Goal: Transaction & Acquisition: Purchase product/service

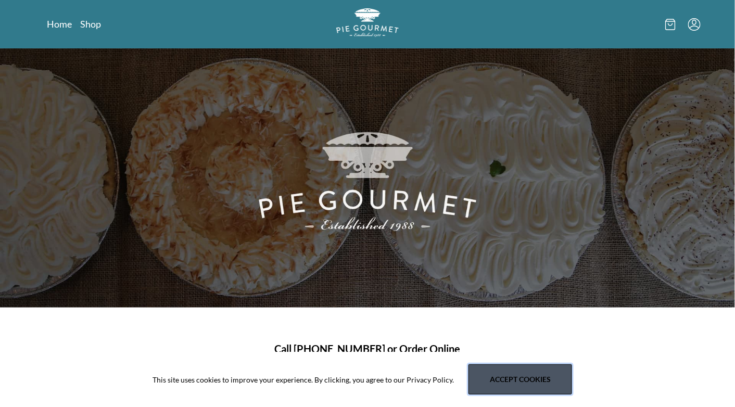
click at [509, 381] on button "Accept cookies" at bounding box center [521, 380] width 104 height 30
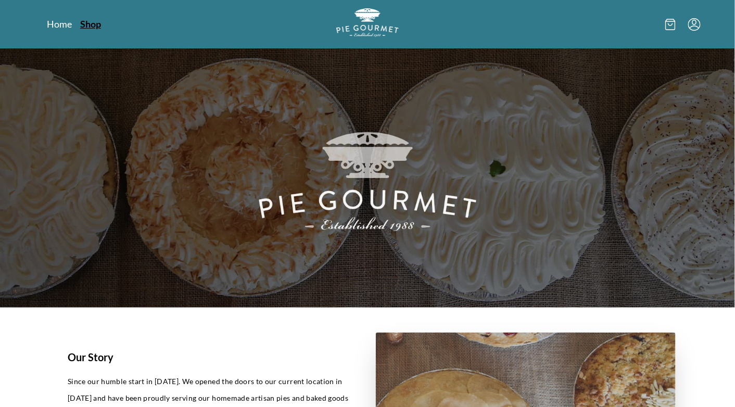
click at [94, 27] on link "Shop" at bounding box center [90, 24] width 21 height 12
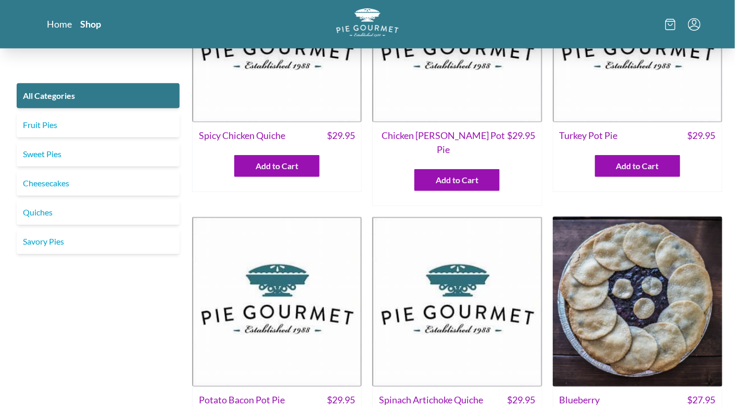
scroll to position [104, 0]
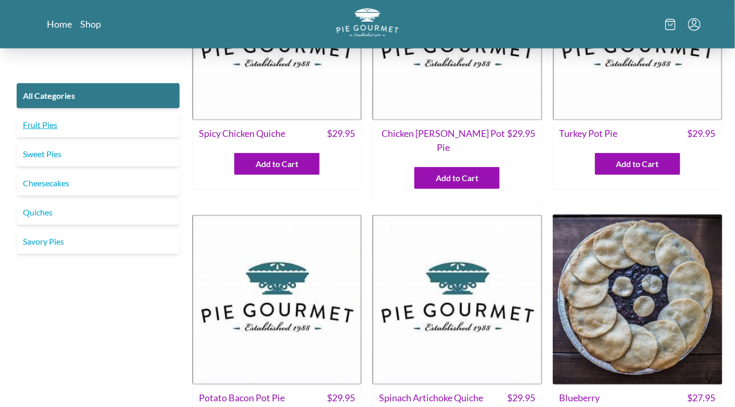
click at [46, 128] on link "Fruit Pies" at bounding box center [98, 124] width 163 height 25
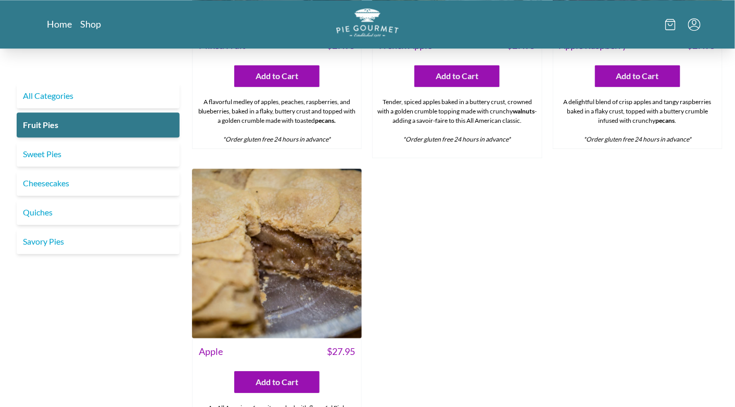
scroll to position [937, 0]
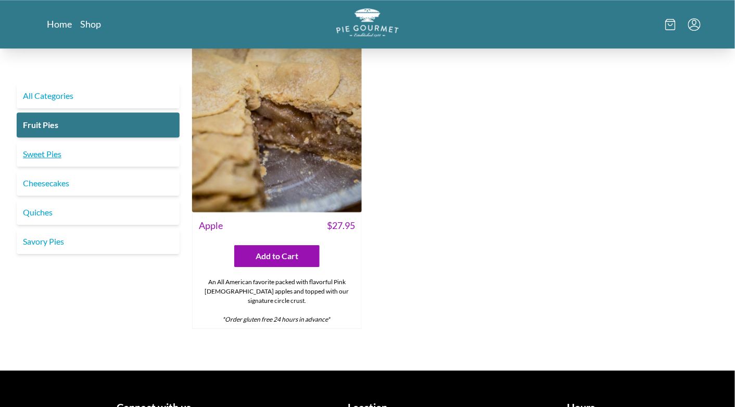
click at [42, 154] on link "Sweet Pies" at bounding box center [98, 154] width 163 height 25
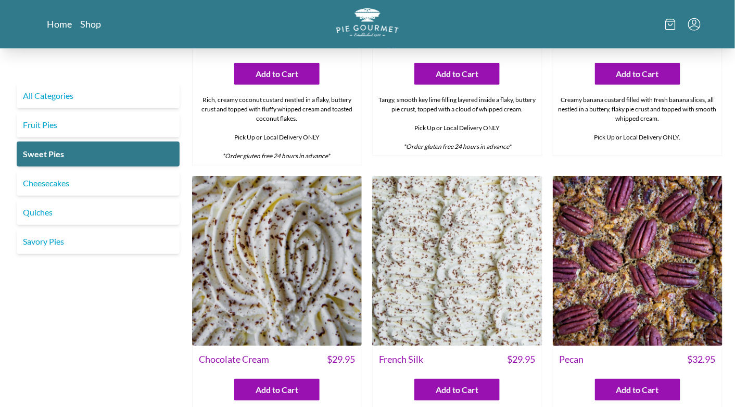
scroll to position [208, 0]
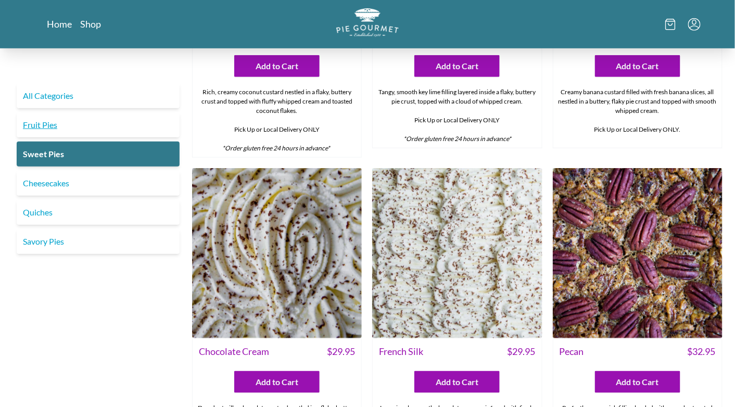
click at [49, 127] on link "Fruit Pies" at bounding box center [98, 124] width 163 height 25
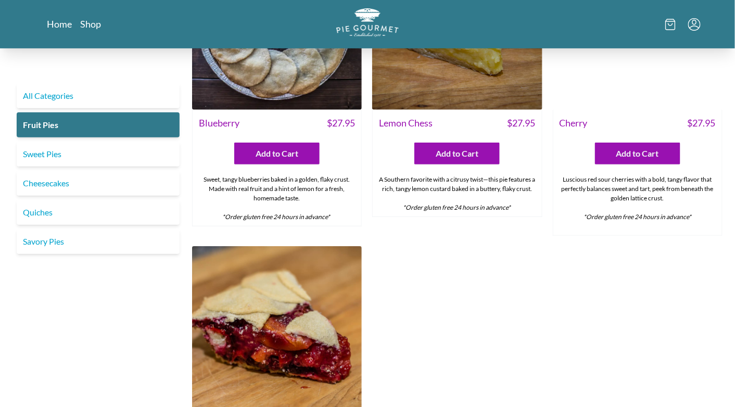
scroll to position [52, 0]
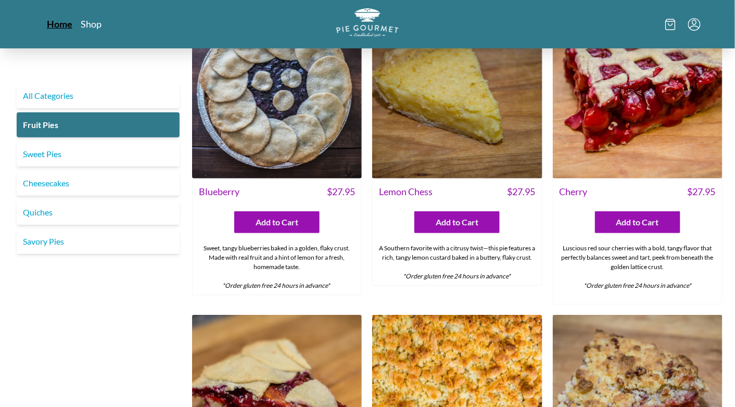
click at [52, 29] on link "Home" at bounding box center [60, 24] width 26 height 12
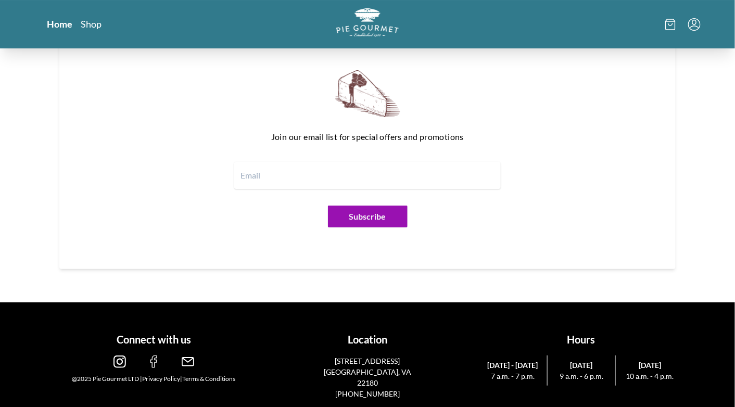
scroll to position [1249, 0]
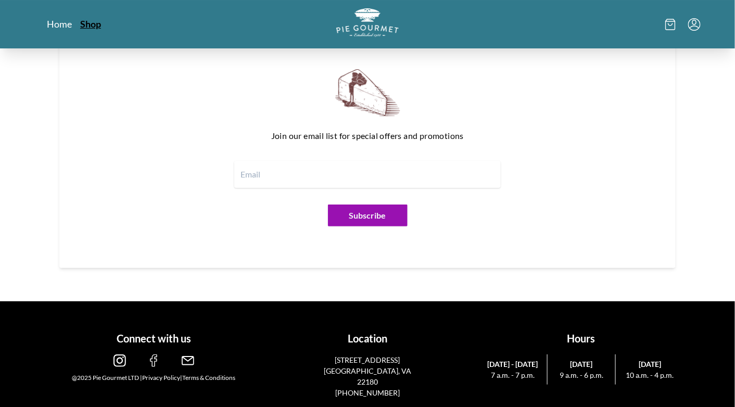
click at [93, 28] on link "Shop" at bounding box center [90, 24] width 21 height 12
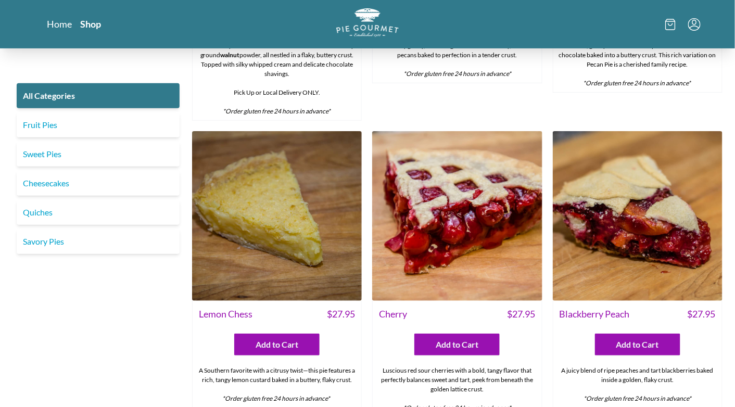
scroll to position [2656, 0]
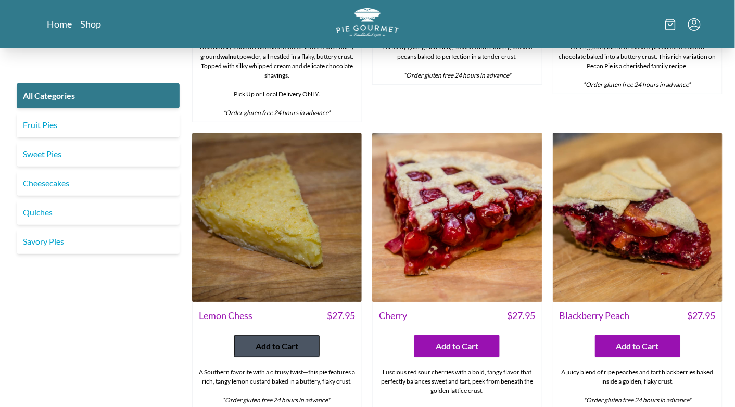
click at [280, 340] on span "Add to Cart" at bounding box center [277, 346] width 43 height 12
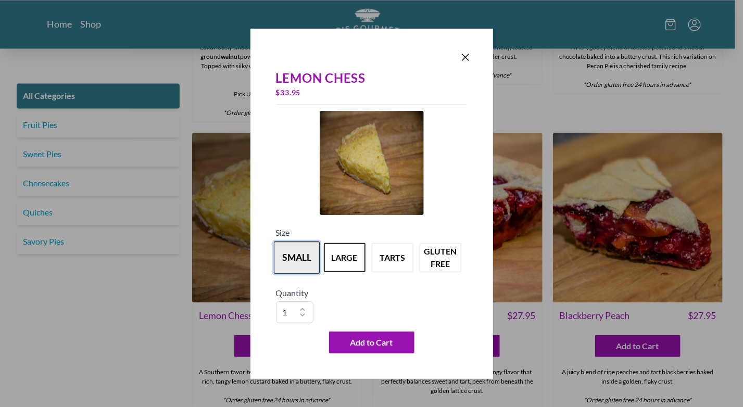
click at [297, 260] on button "small" at bounding box center [297, 258] width 46 height 32
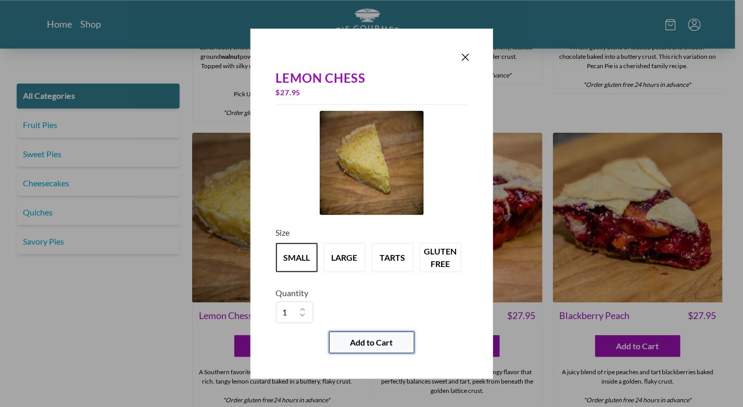
click at [370, 346] on span "Add to Cart" at bounding box center [371, 342] width 43 height 12
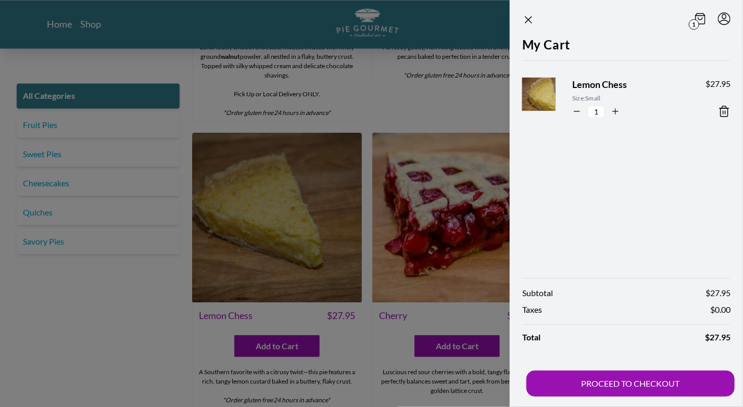
click at [725, 110] on icon at bounding box center [724, 111] width 12 height 12
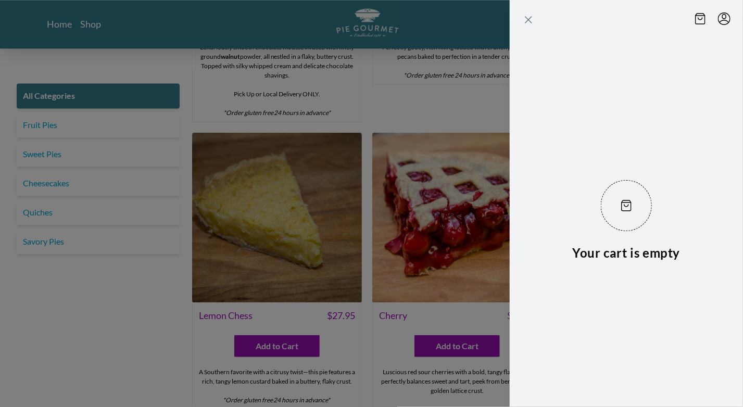
click at [530, 20] on icon "Close panel" at bounding box center [528, 20] width 12 height 12
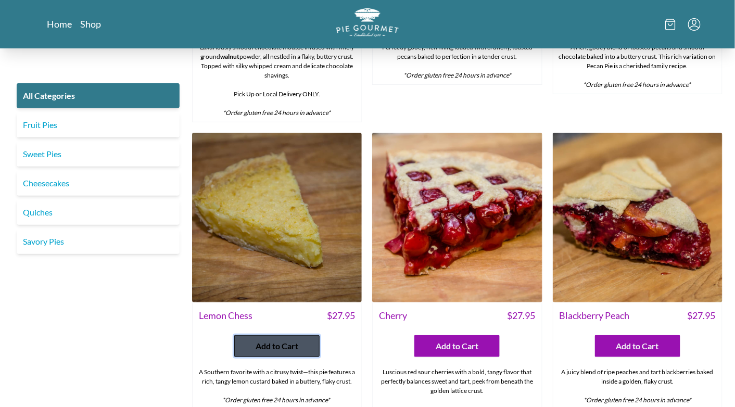
click at [279, 340] on span "Add to Cart" at bounding box center [277, 346] width 43 height 12
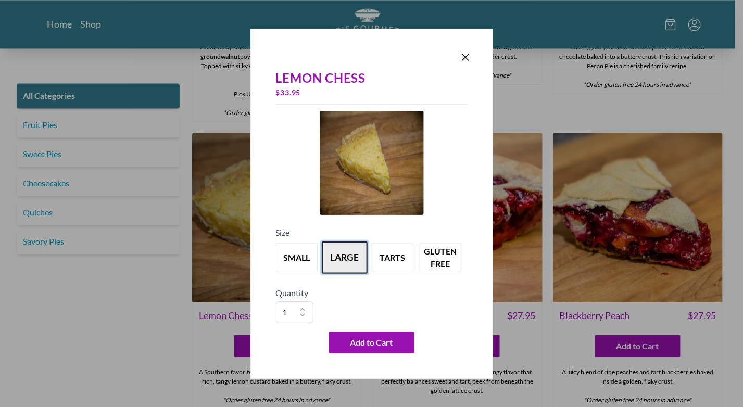
click at [355, 259] on button "large" at bounding box center [345, 258] width 46 height 32
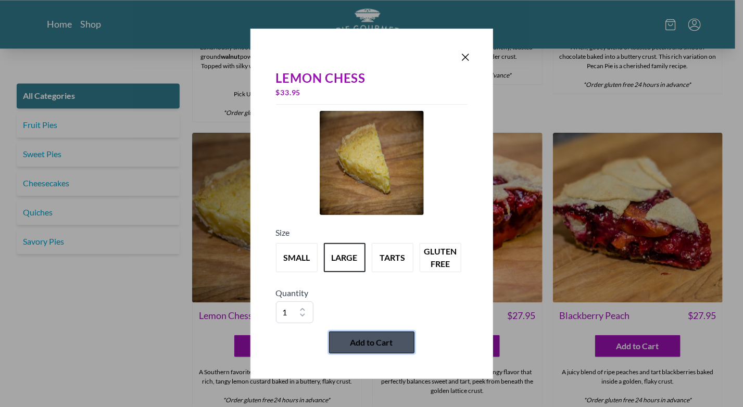
click at [364, 343] on span "Add to Cart" at bounding box center [371, 342] width 43 height 12
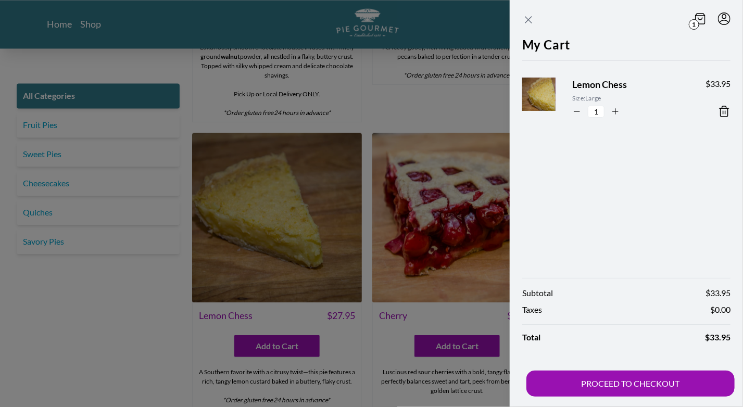
click at [533, 18] on icon "Close panel" at bounding box center [528, 20] width 12 height 12
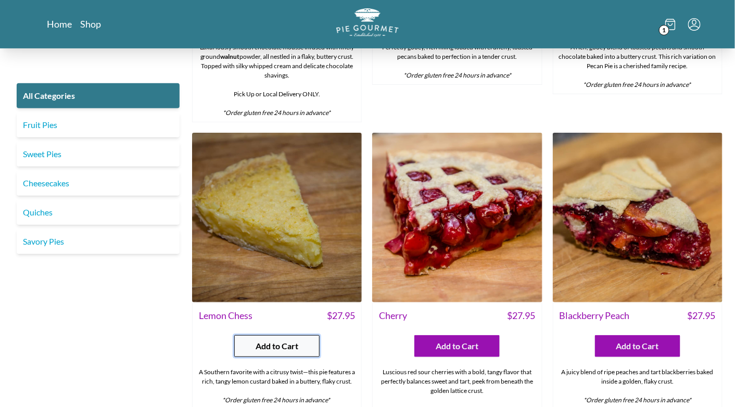
click at [305, 335] on button "Add to Cart" at bounding box center [276, 346] width 85 height 22
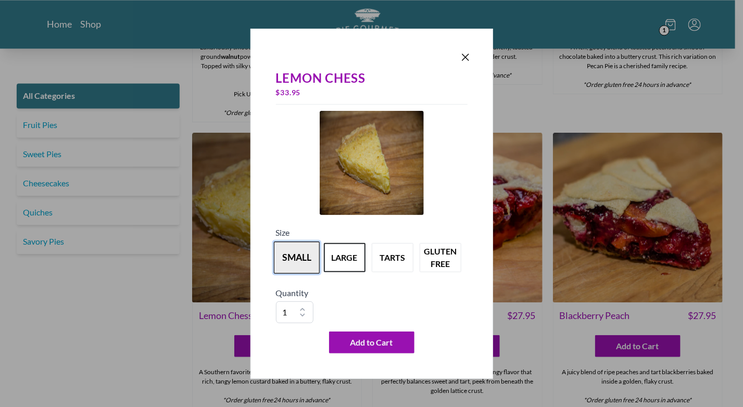
click at [302, 259] on button "small" at bounding box center [297, 258] width 46 height 32
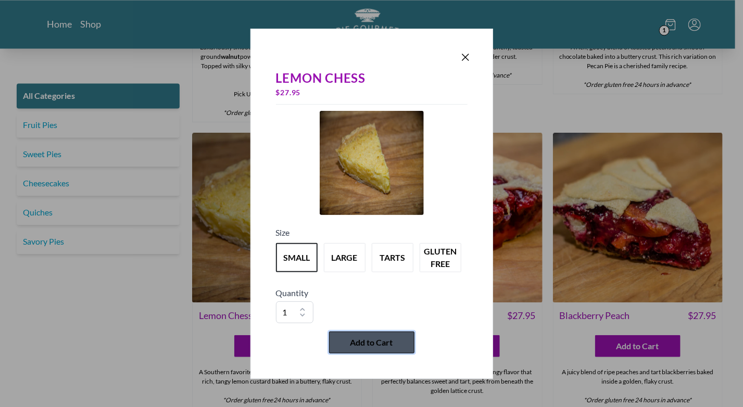
click at [359, 337] on span "Add to Cart" at bounding box center [371, 342] width 43 height 12
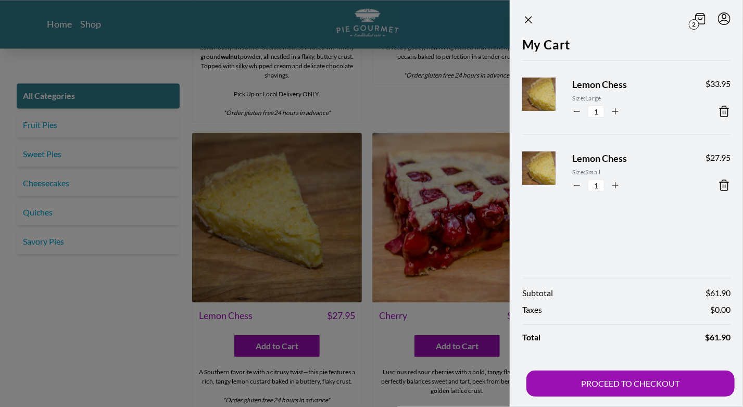
click at [727, 110] on icon at bounding box center [724, 111] width 12 height 12
click at [531, 17] on icon "Close panel" at bounding box center [528, 20] width 6 height 6
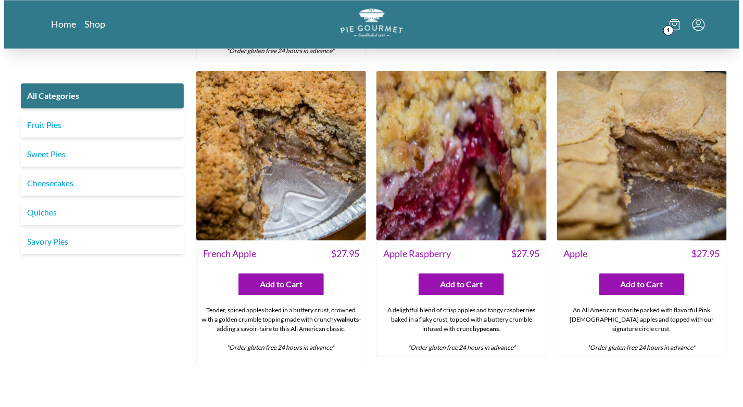
scroll to position [3333, 0]
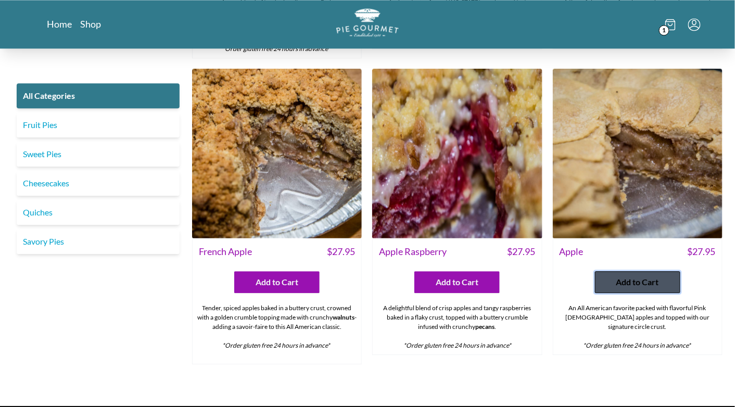
click at [628, 276] on span "Add to Cart" at bounding box center [638, 282] width 43 height 12
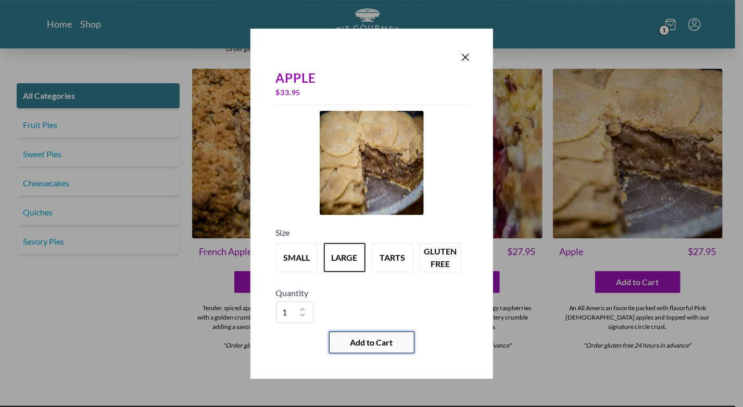
click at [375, 341] on span "Add to Cart" at bounding box center [371, 342] width 43 height 12
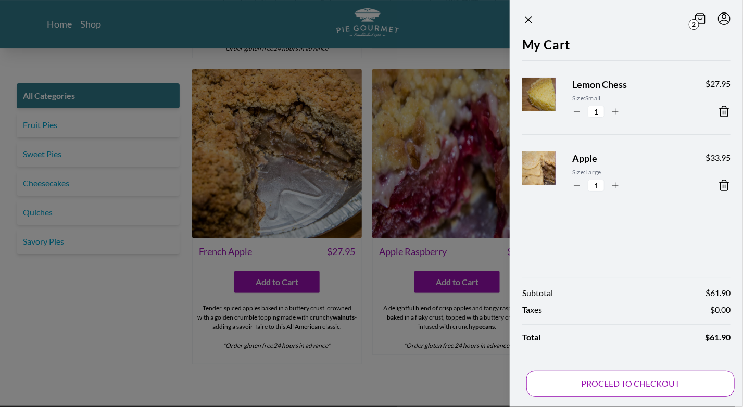
click at [623, 379] on button "PROCEED TO CHECKOUT" at bounding box center [631, 384] width 208 height 26
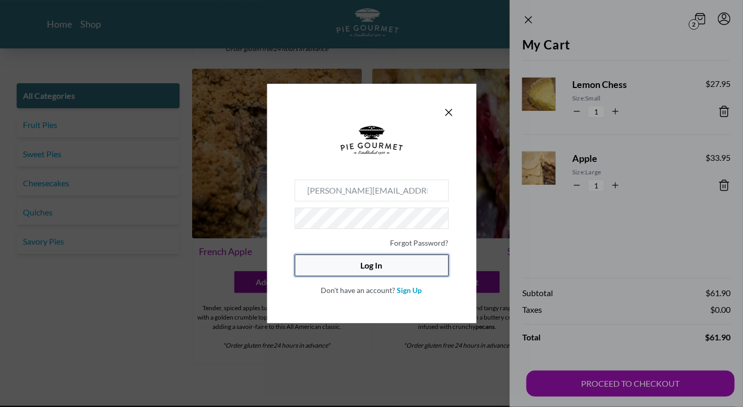
click at [367, 267] on button "Log In" at bounding box center [372, 266] width 154 height 22
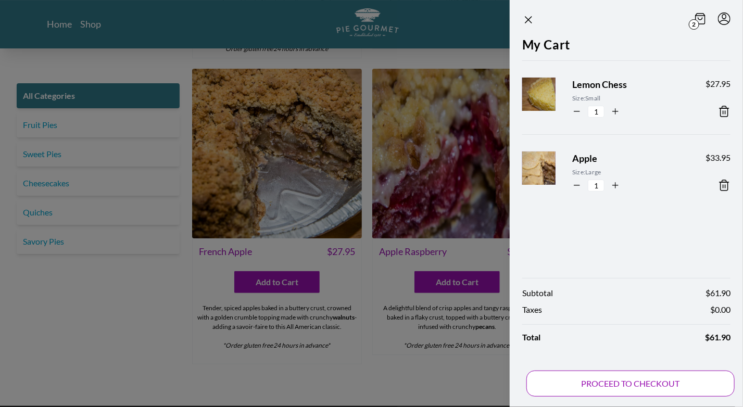
click at [620, 379] on button "PROCEED TO CHECKOUT" at bounding box center [631, 384] width 208 height 26
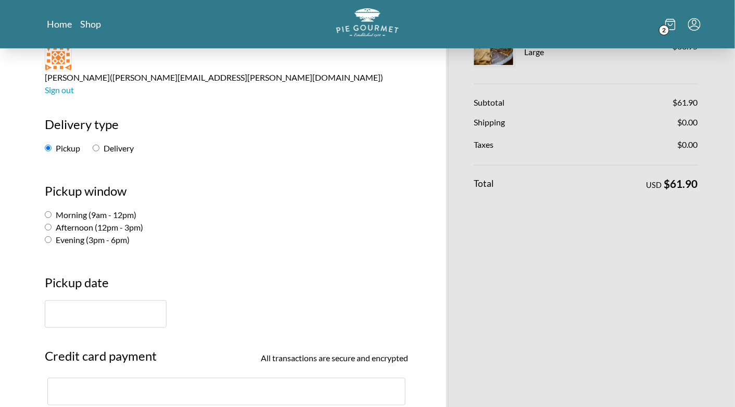
scroll to position [104, 0]
click at [48, 210] on input "Morning (9am - 12pm)" at bounding box center [48, 213] width 7 height 7
radio input "true"
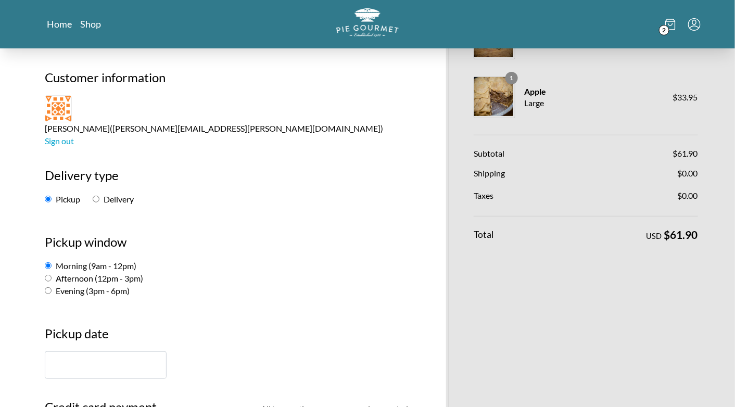
click at [142, 352] on input "text" at bounding box center [106, 366] width 122 height 28
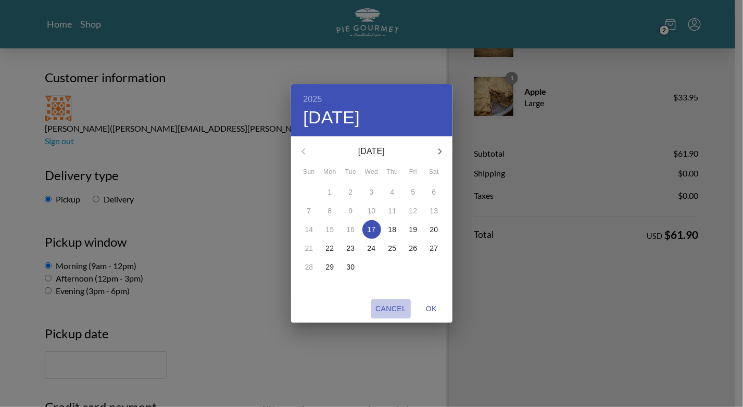
click at [392, 310] on span "Cancel" at bounding box center [390, 309] width 31 height 13
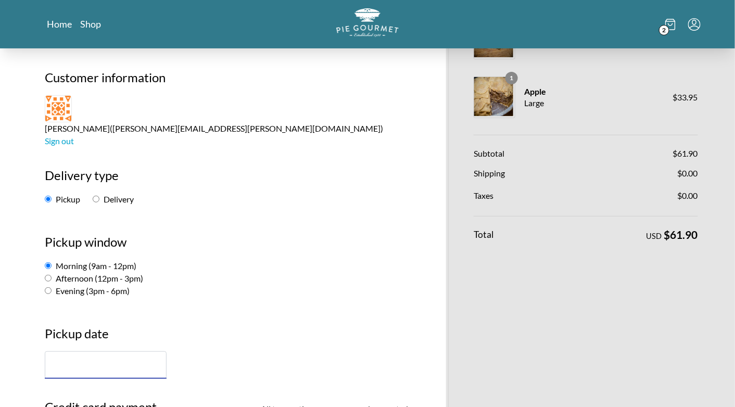
scroll to position [0, 0]
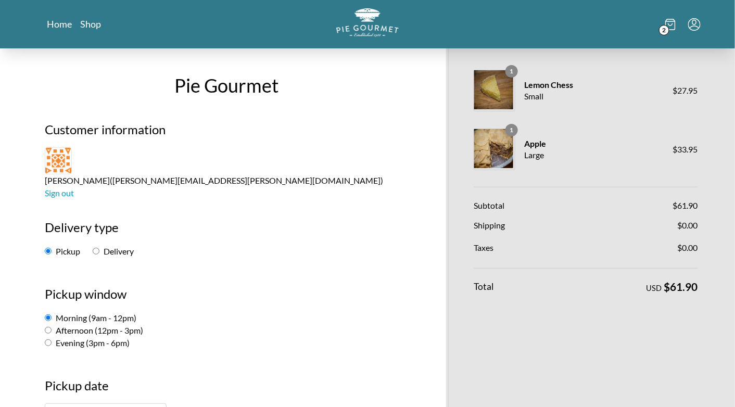
click at [668, 25] on icon at bounding box center [671, 24] width 10 height 11
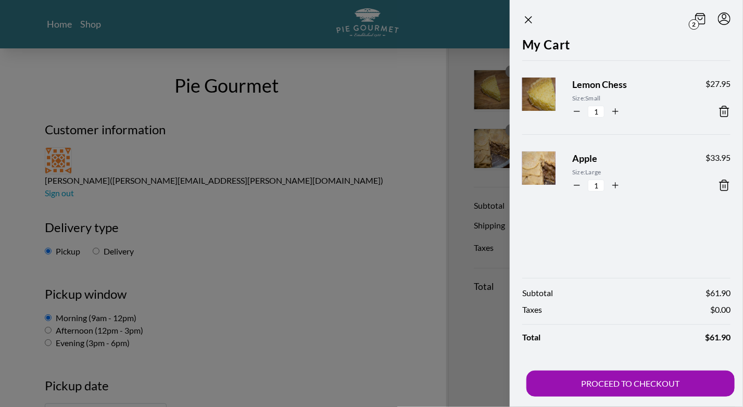
click at [721, 110] on icon at bounding box center [724, 111] width 7 height 10
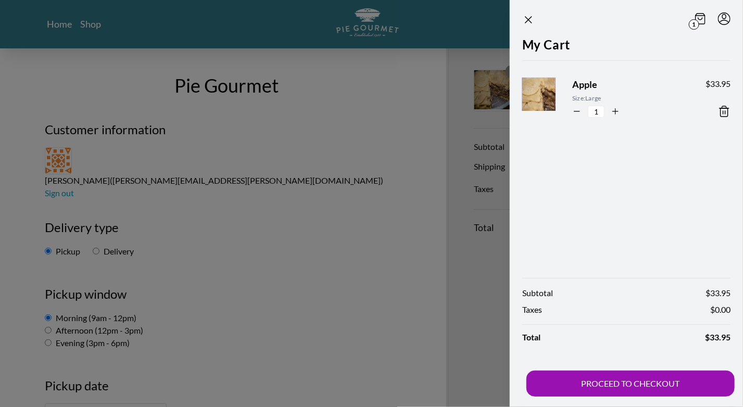
click at [728, 115] on icon at bounding box center [724, 111] width 7 height 10
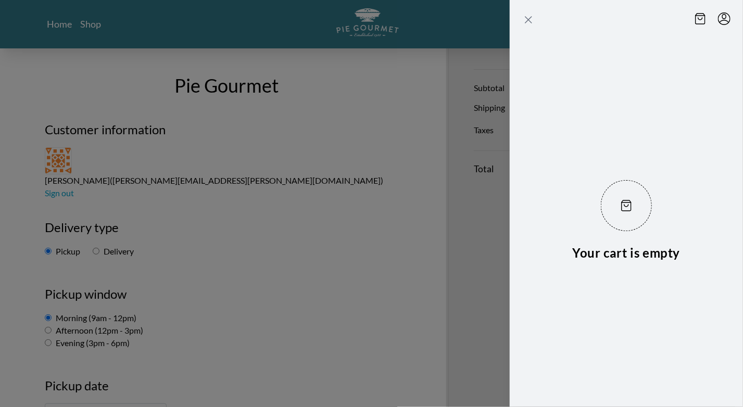
click at [530, 19] on icon "Close panel" at bounding box center [528, 20] width 12 height 12
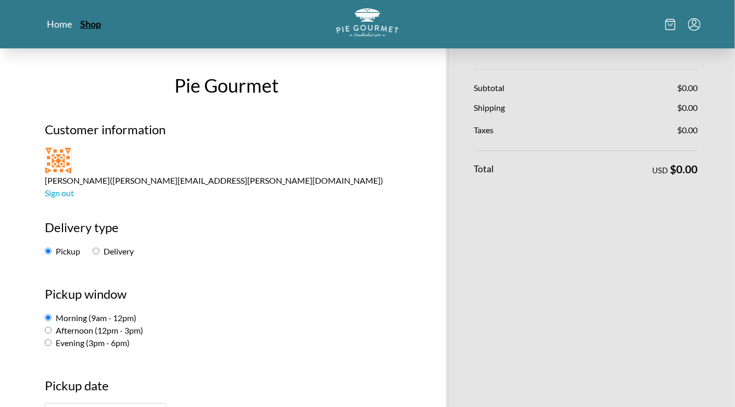
click at [98, 25] on link "Shop" at bounding box center [90, 24] width 21 height 12
